Goal: Task Accomplishment & Management: Use online tool/utility

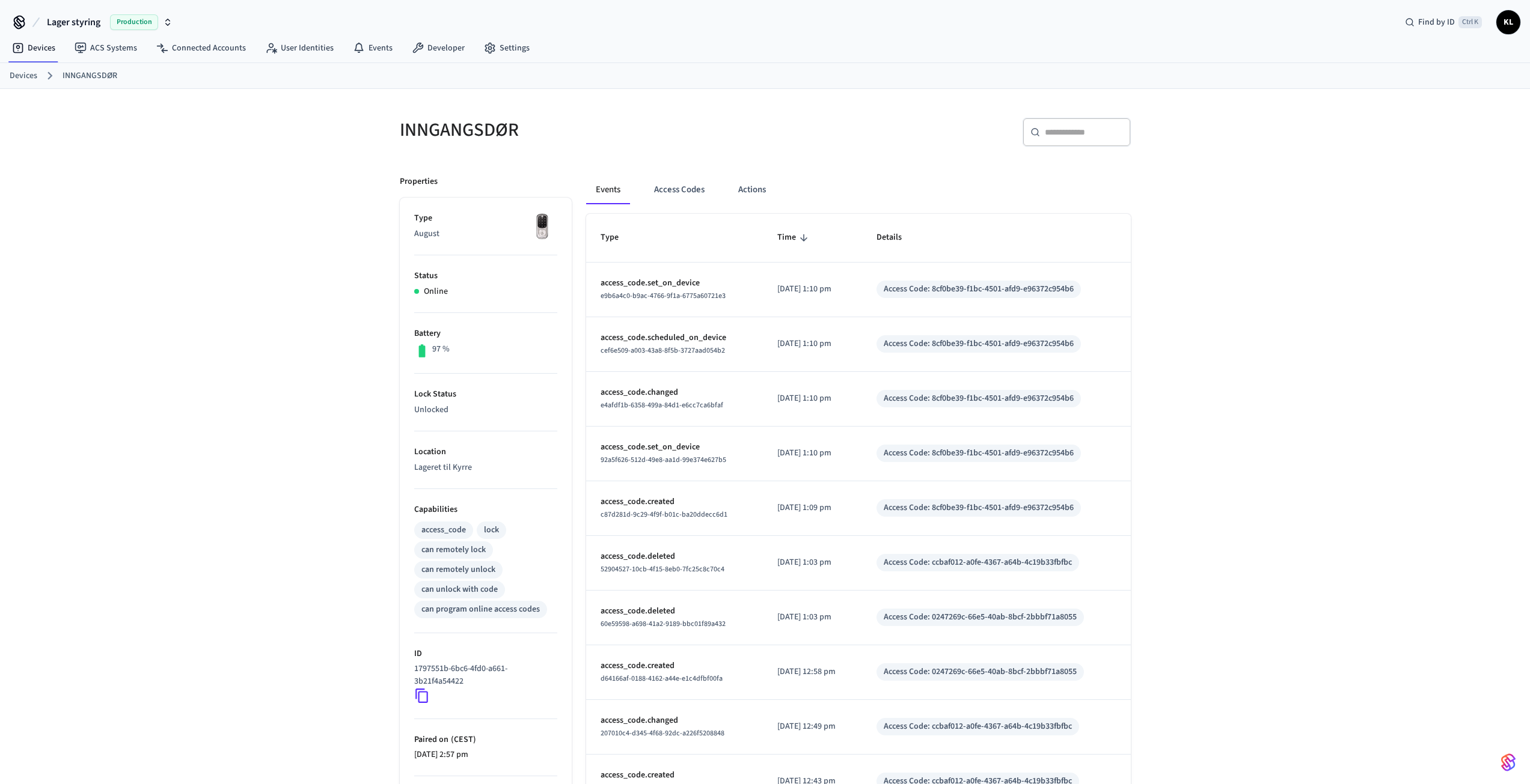
scroll to position [107, 0]
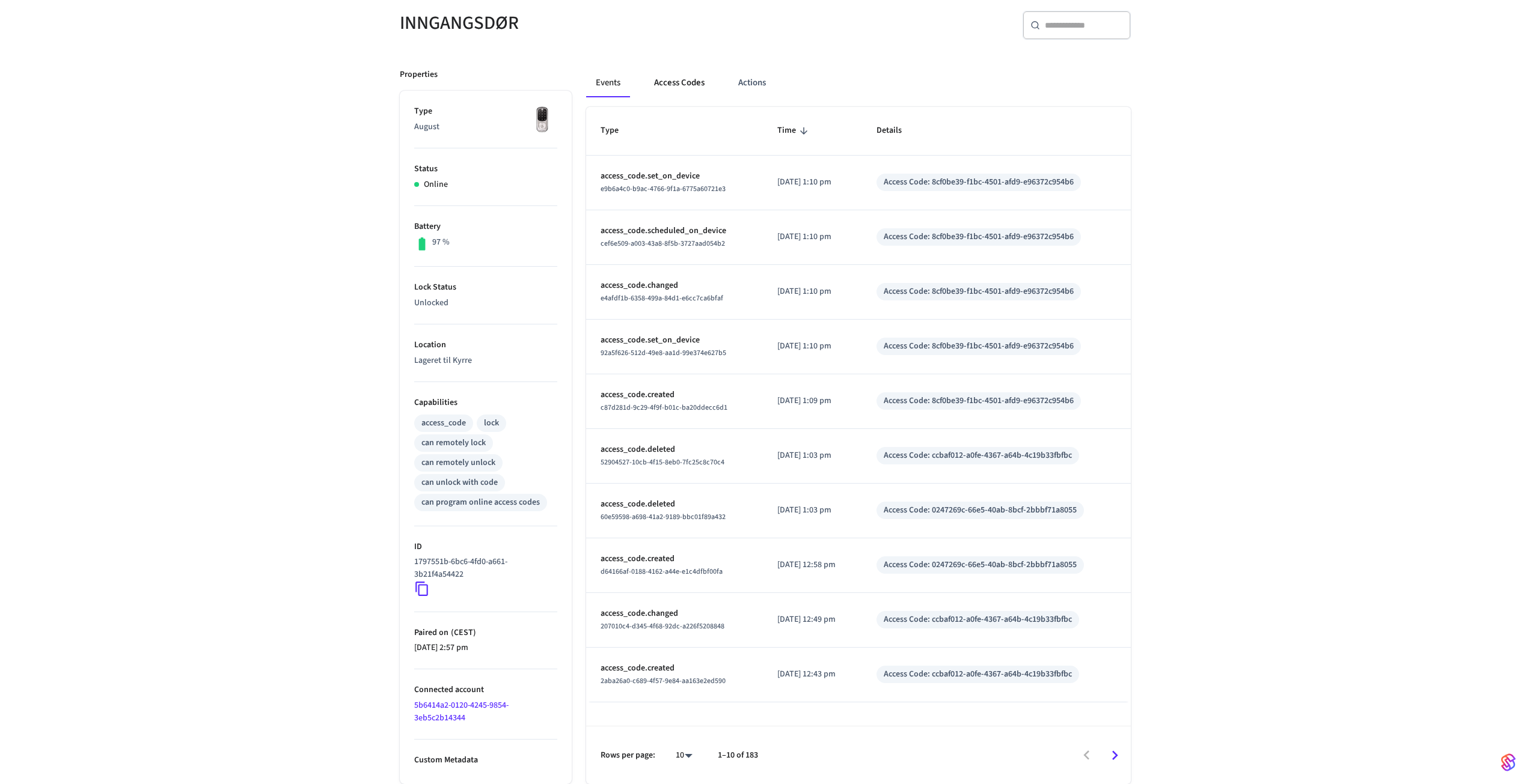
click at [687, 87] on button "Access Codes" at bounding box center [679, 83] width 69 height 29
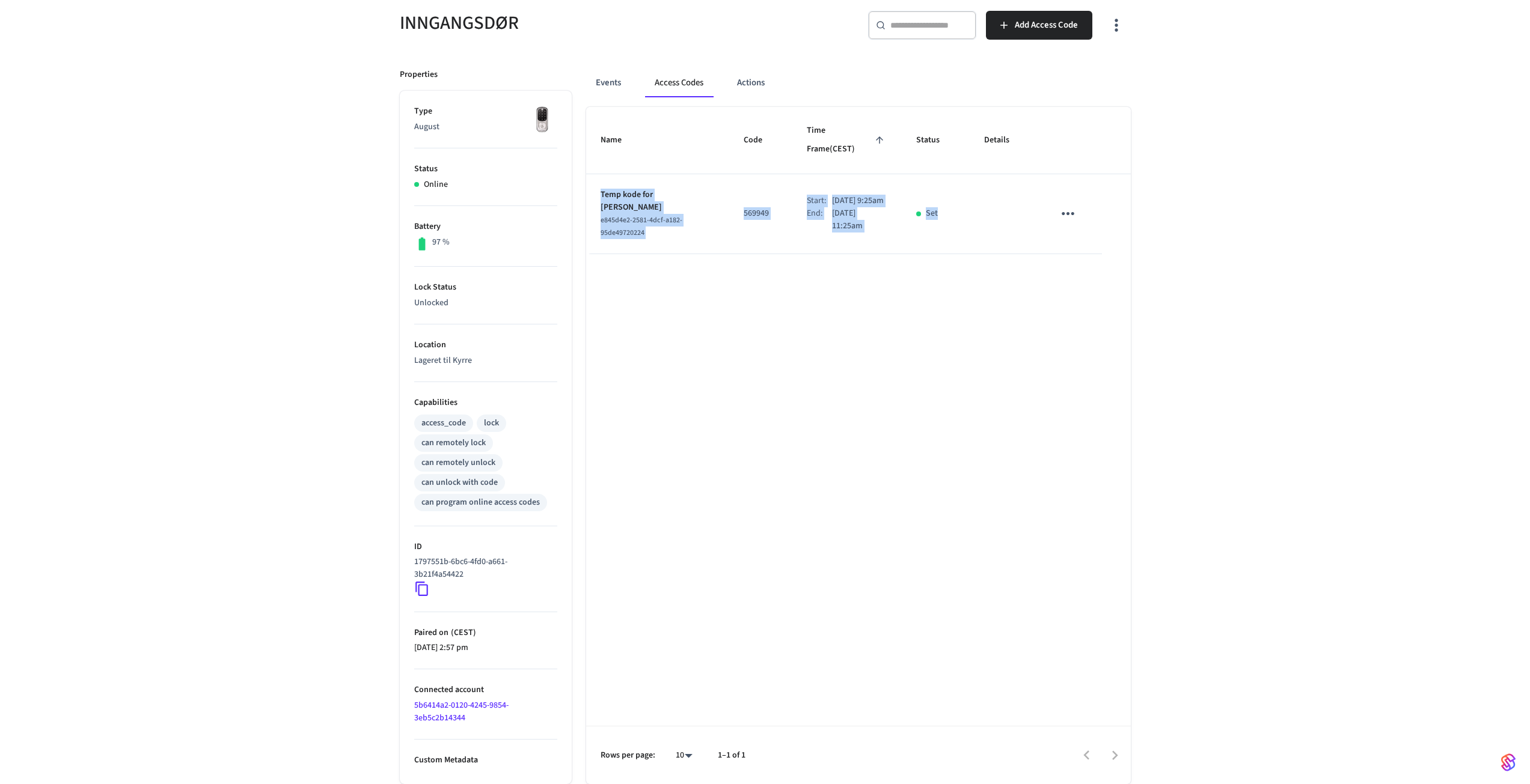
drag, startPoint x: 1005, startPoint y: 211, endPoint x: 595, endPoint y: 174, distance: 411.7
click at [595, 174] on tr "Temp kode for [PERSON_NAME] e845d4e2-2581-4dcf-a182-95de49720224 569949 Start: …" at bounding box center [858, 214] width 544 height 80
copy tr "Temp kode for Kyrre Lervold e845d4e2-2581-4dcf-a182-95de49720224 569949 Start: …"
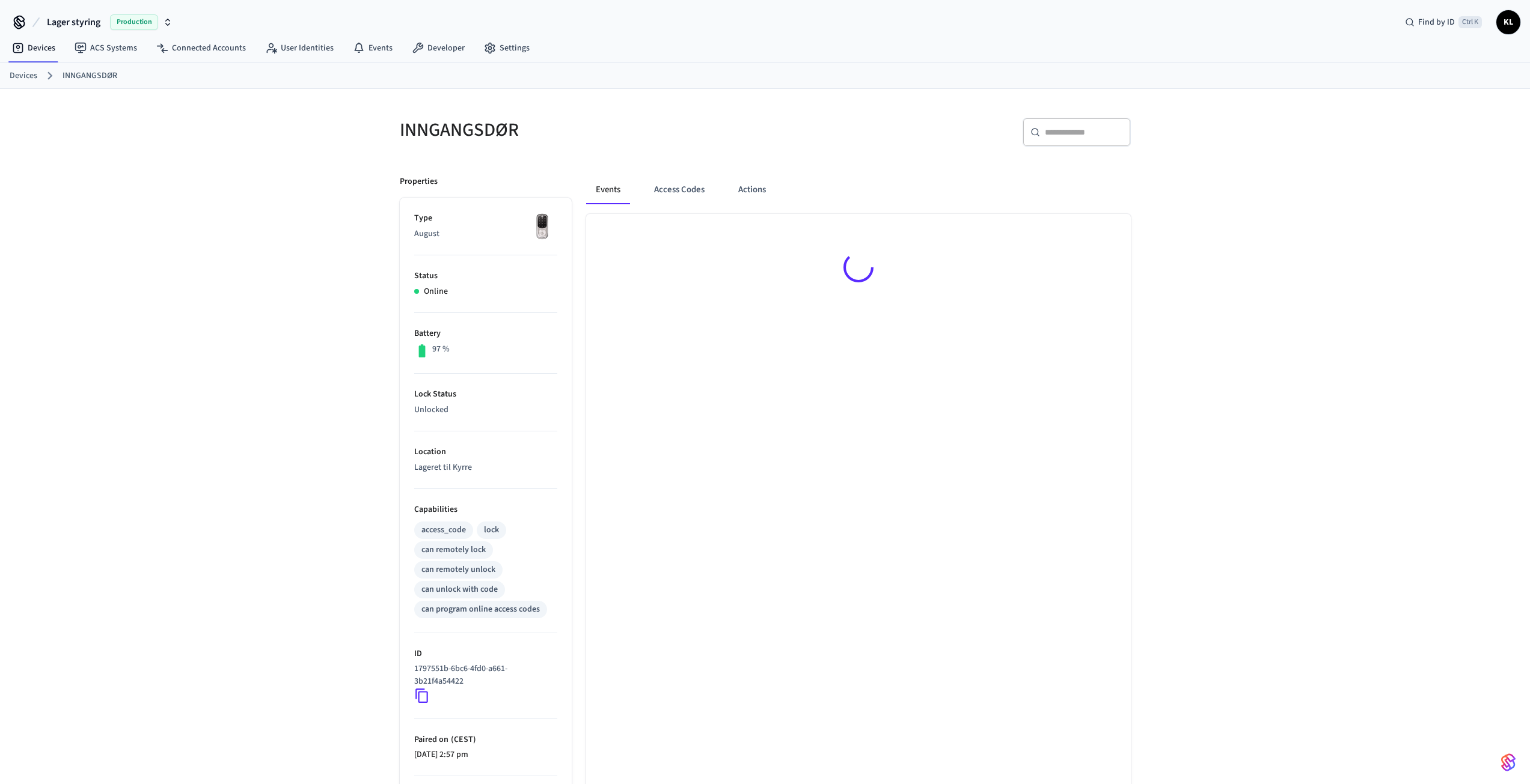
scroll to position [107, 0]
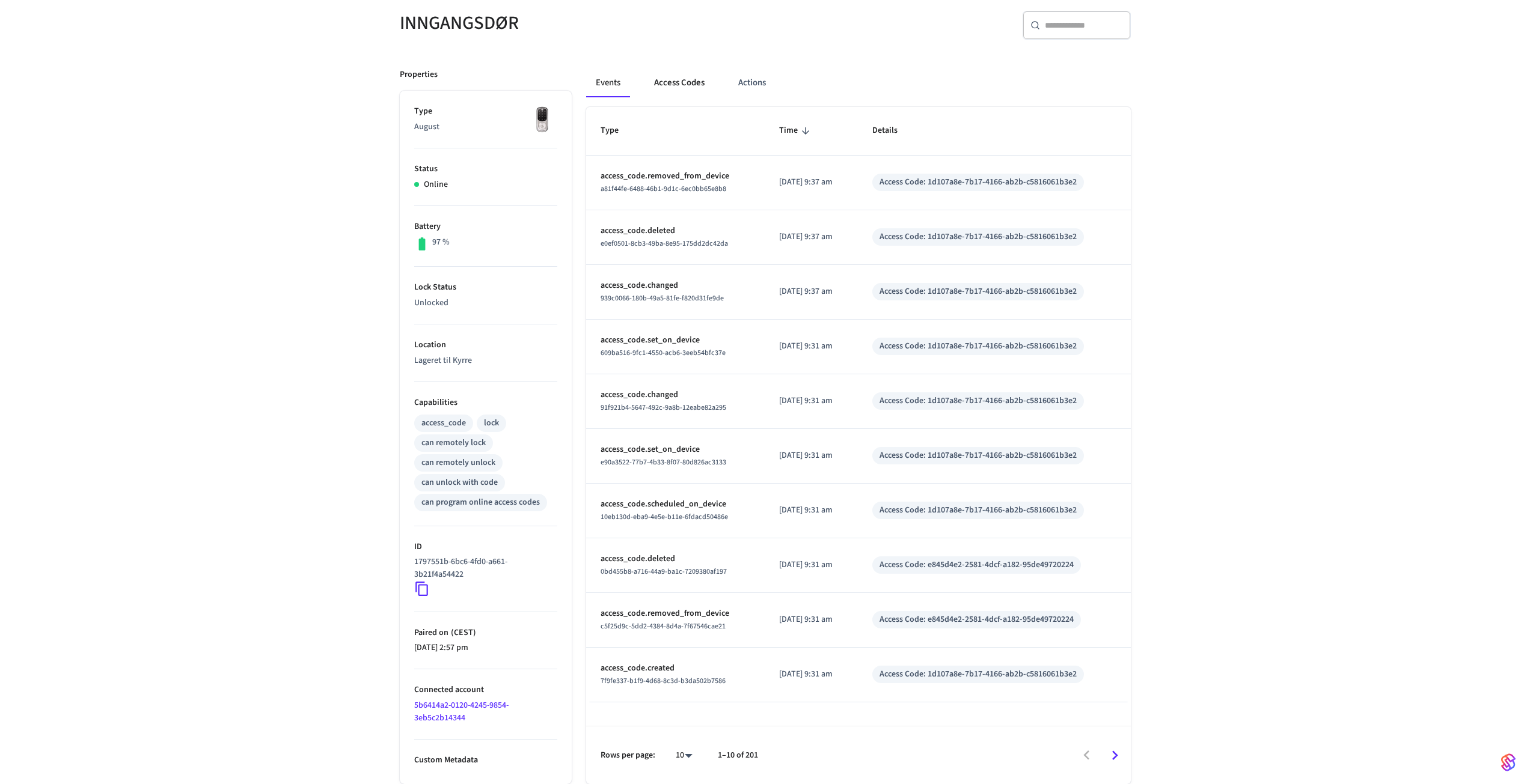
click at [685, 81] on button "Access Codes" at bounding box center [679, 83] width 69 height 29
